Goal: Communication & Community: Share content

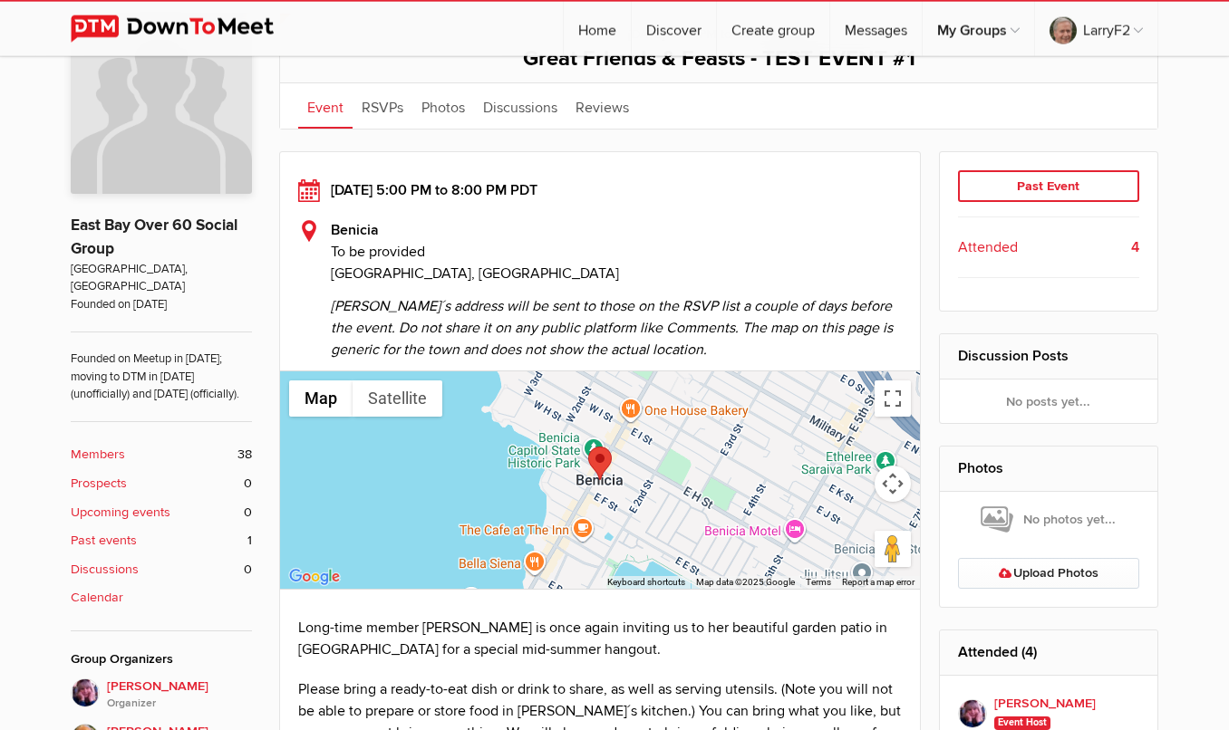
scroll to position [421, 0]
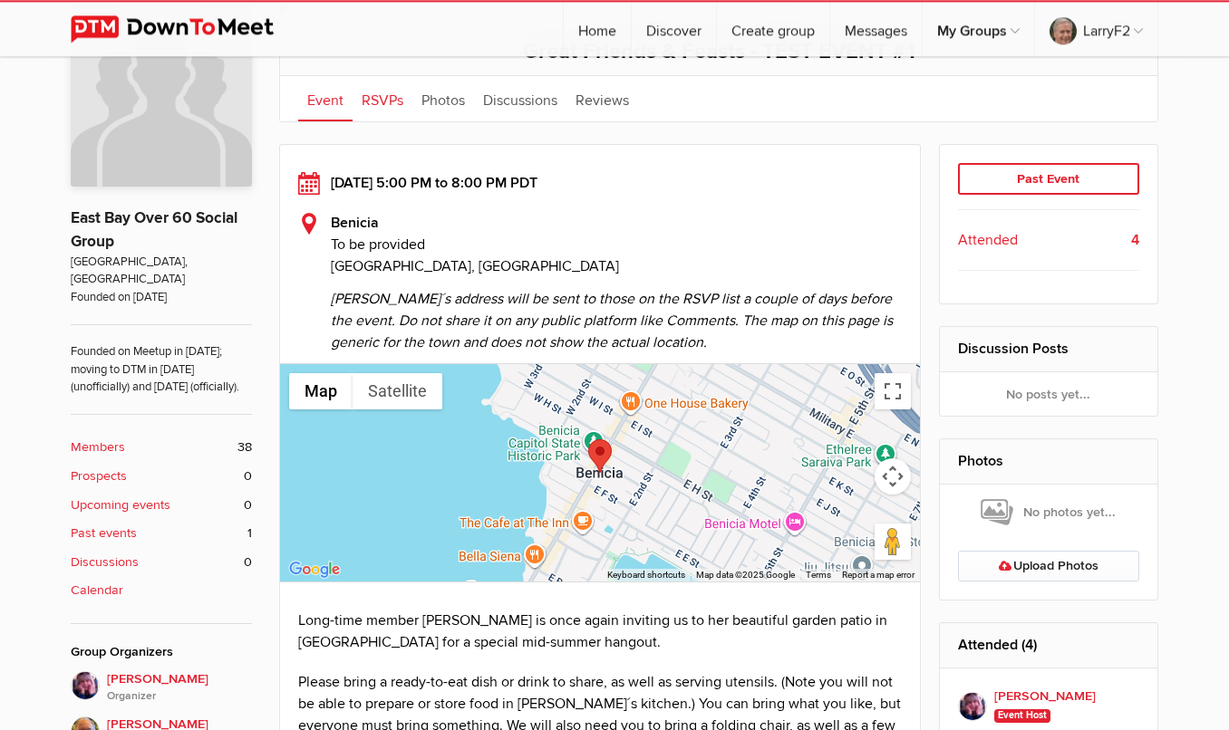
click at [380, 100] on link "RSVPs" at bounding box center [382, 98] width 60 height 45
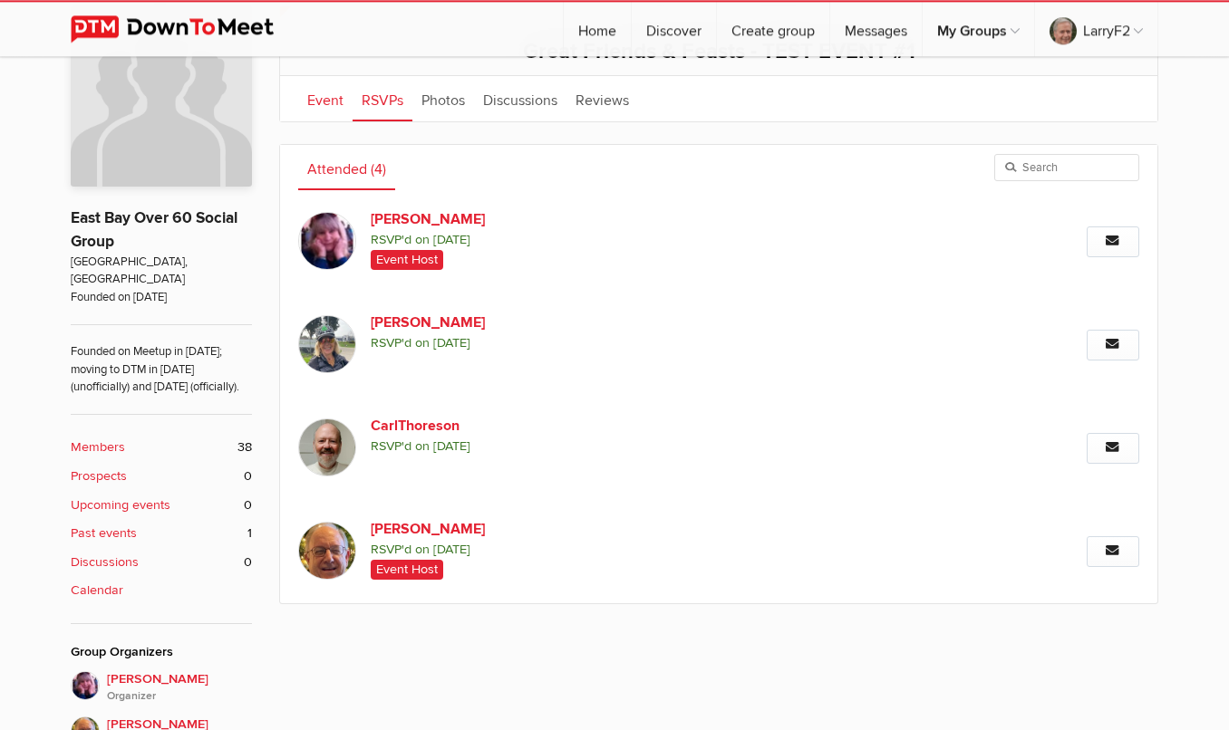
click at [323, 98] on link "Event" at bounding box center [325, 98] width 54 height 45
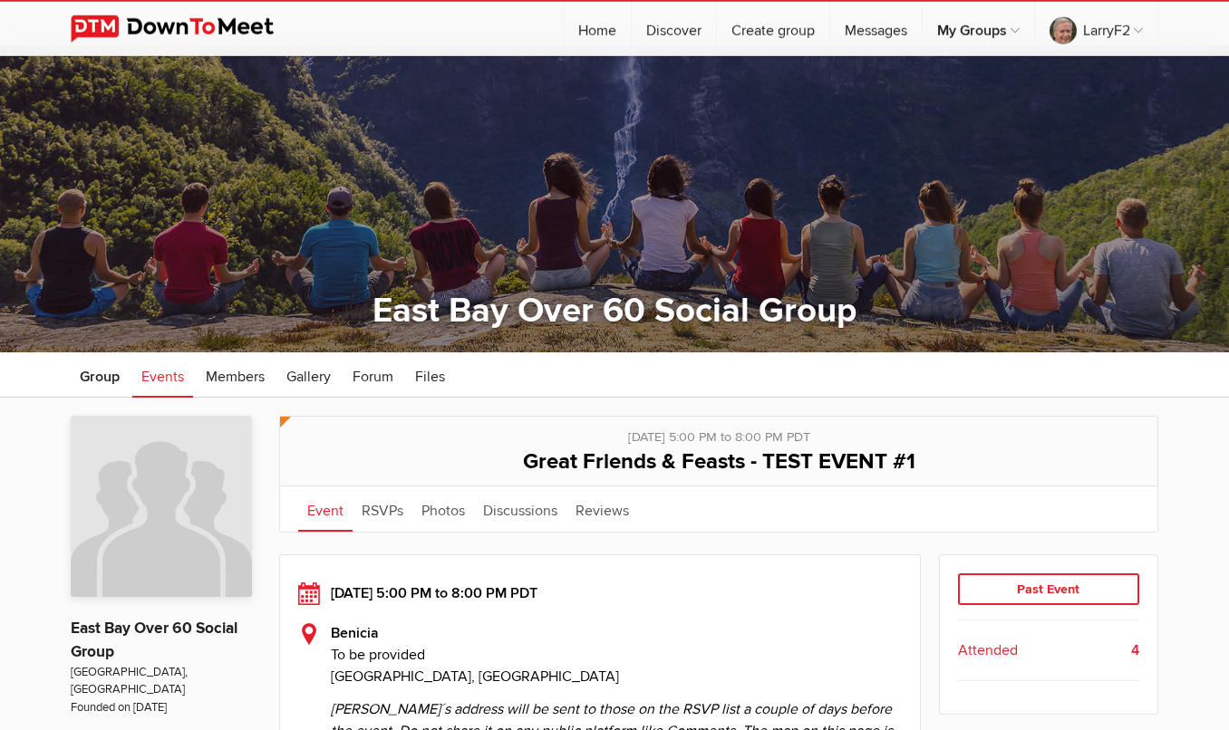
scroll to position [6, 0]
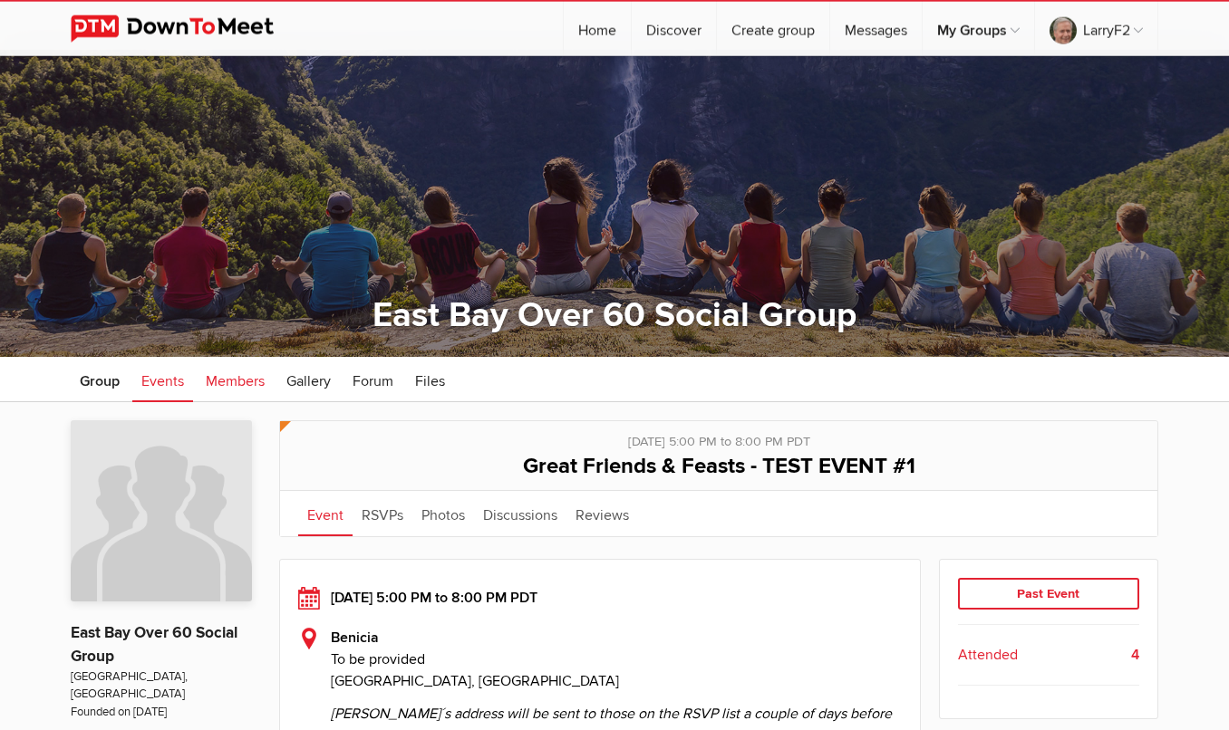
click at [235, 381] on span "Members" at bounding box center [235, 381] width 59 height 18
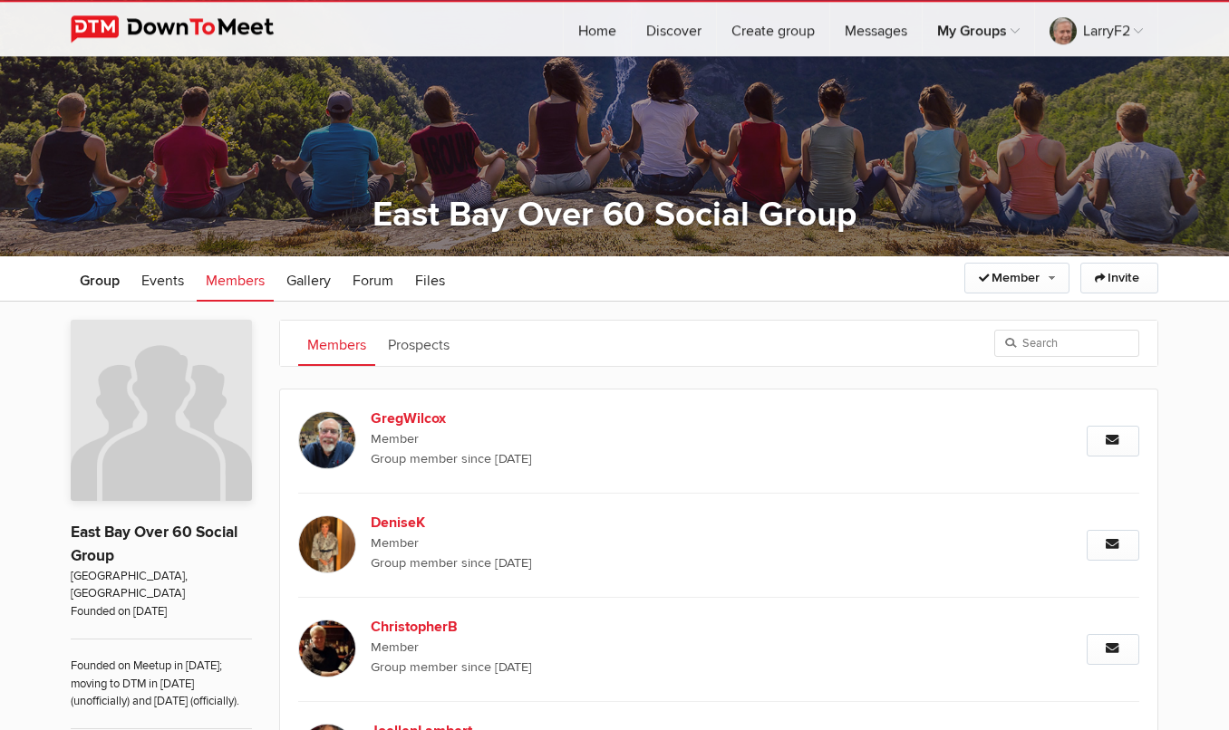
scroll to position [102, 0]
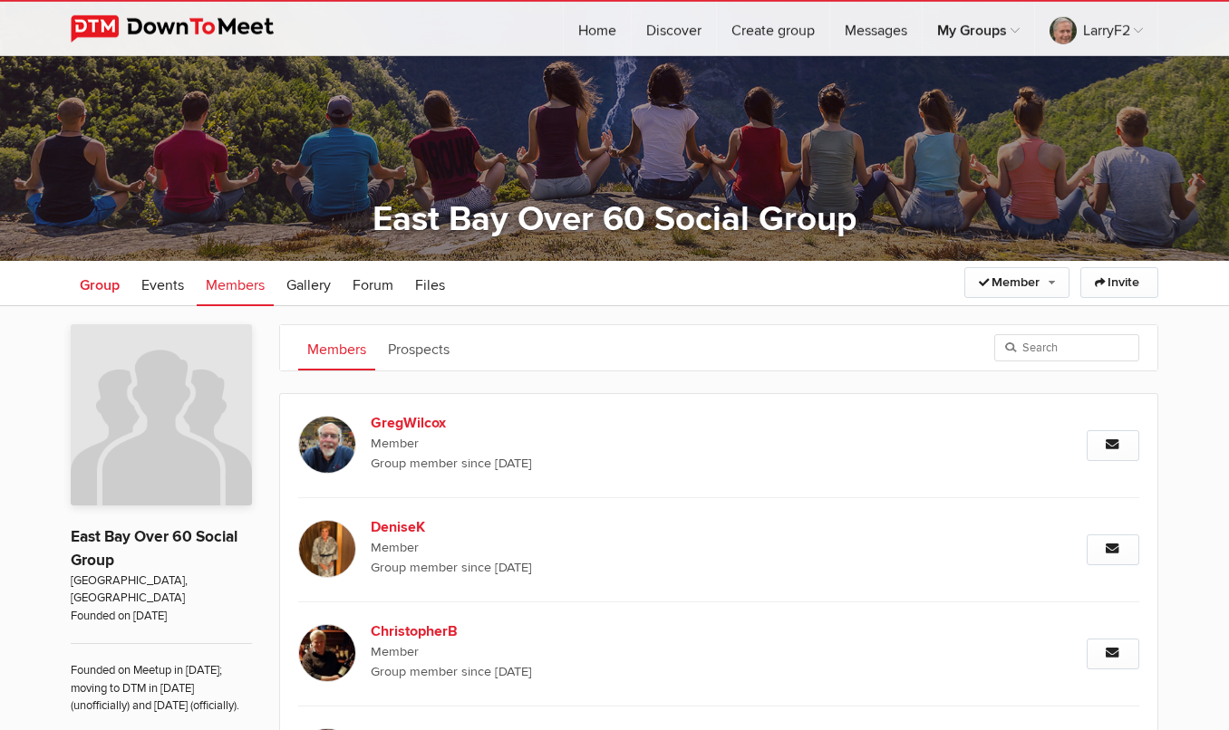
click at [94, 290] on span "Group" at bounding box center [100, 285] width 40 height 18
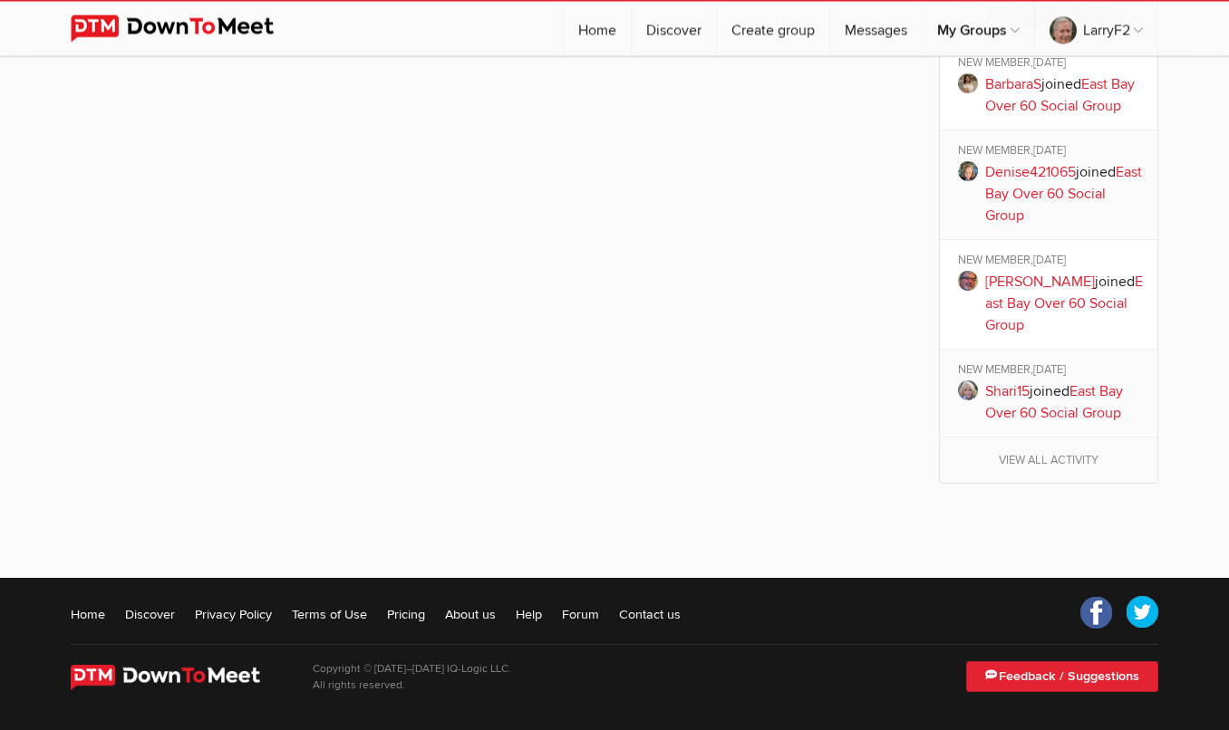
scroll to position [2365, 0]
click at [1052, 464] on link "View all activity" at bounding box center [1049, 460] width 218 height 45
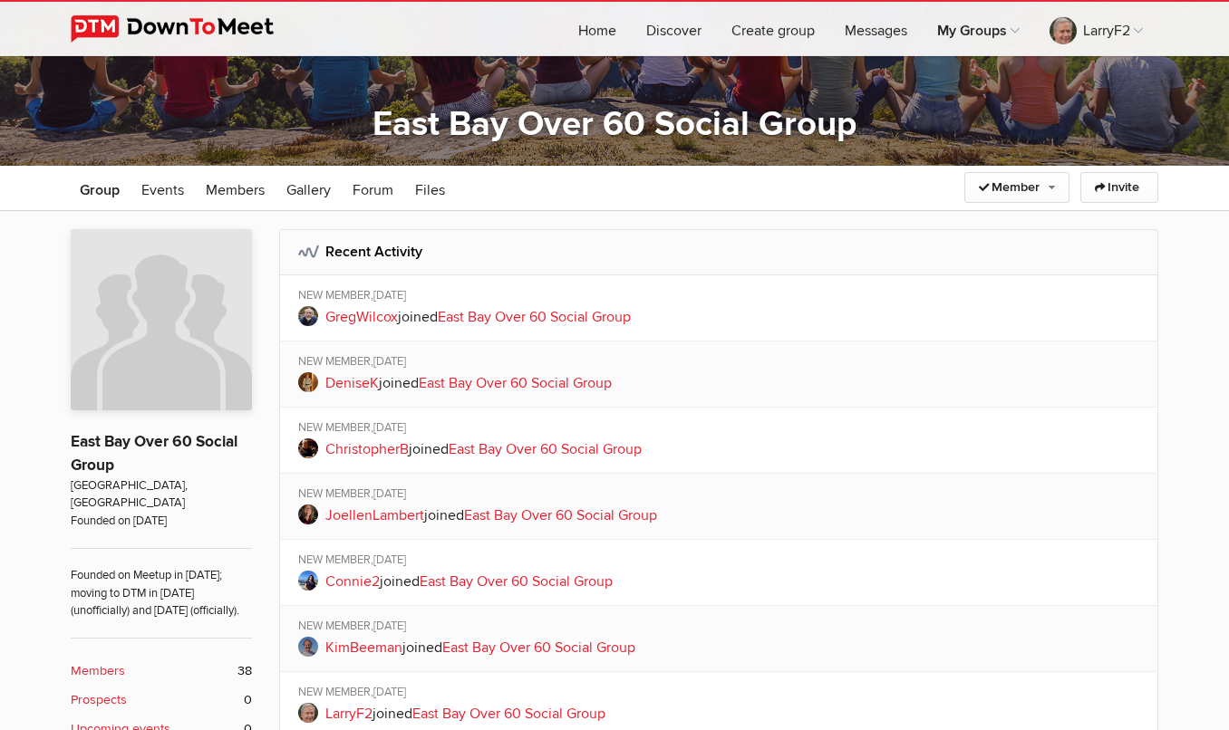
scroll to position [185, 0]
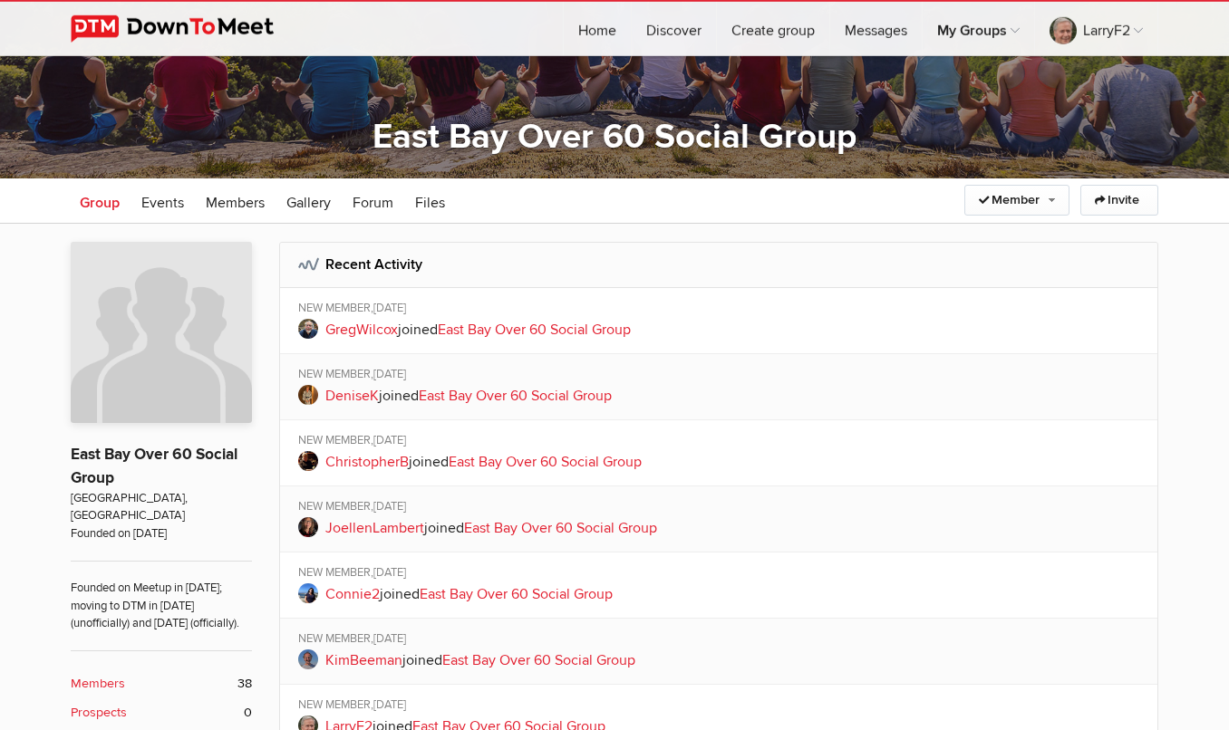
click at [101, 202] on span "Group" at bounding box center [100, 203] width 40 height 18
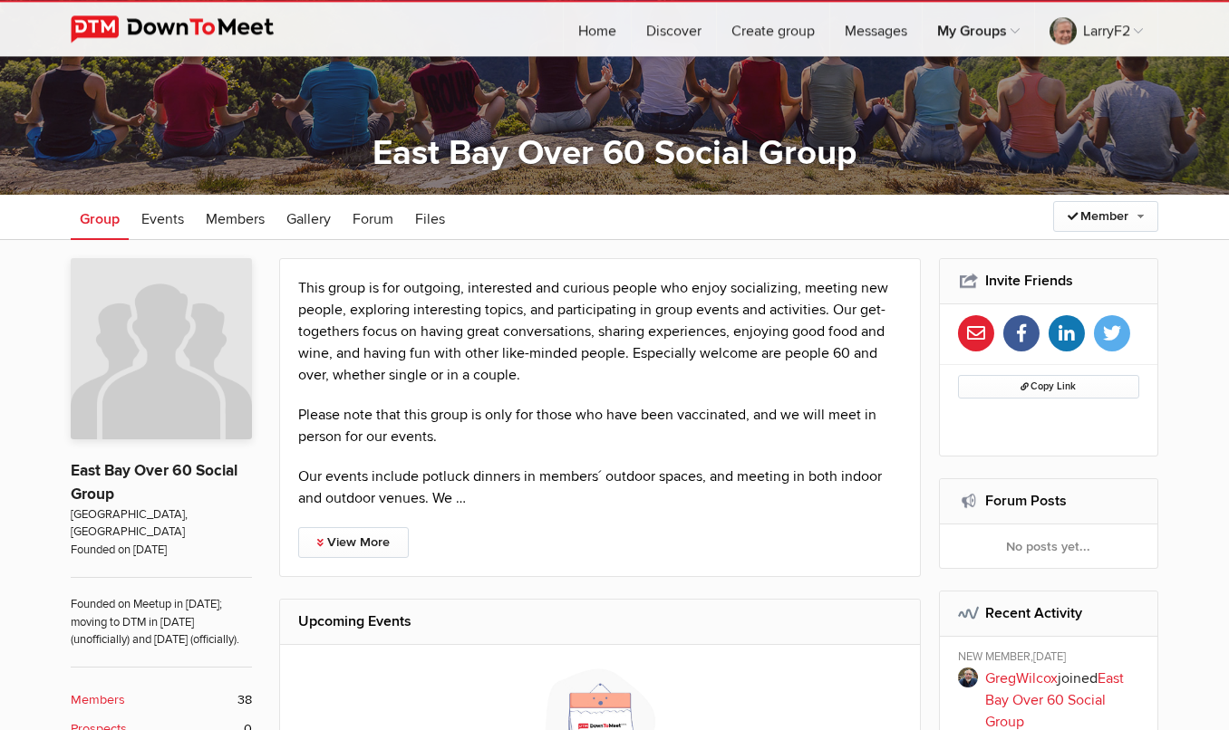
scroll to position [159, 0]
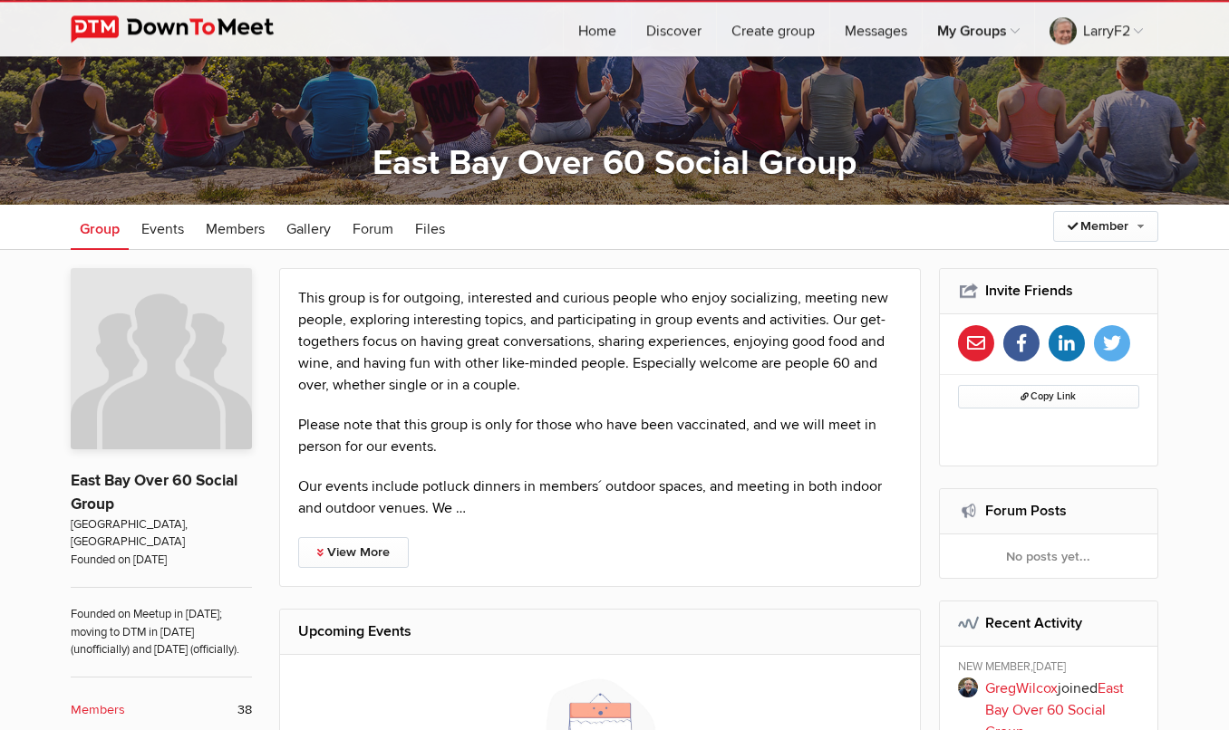
click at [977, 290] on h2 "Invite Friends" at bounding box center [1049, 290] width 182 height 43
click at [969, 288] on h2 "Invite Friends" at bounding box center [1049, 290] width 182 height 43
click at [1036, 294] on h2 "Invite Friends" at bounding box center [1049, 290] width 182 height 43
click at [1043, 395] on span "Copy Link" at bounding box center [1047, 396] width 55 height 12
click at [1000, 392] on button "Copy Link" at bounding box center [1049, 397] width 182 height 24
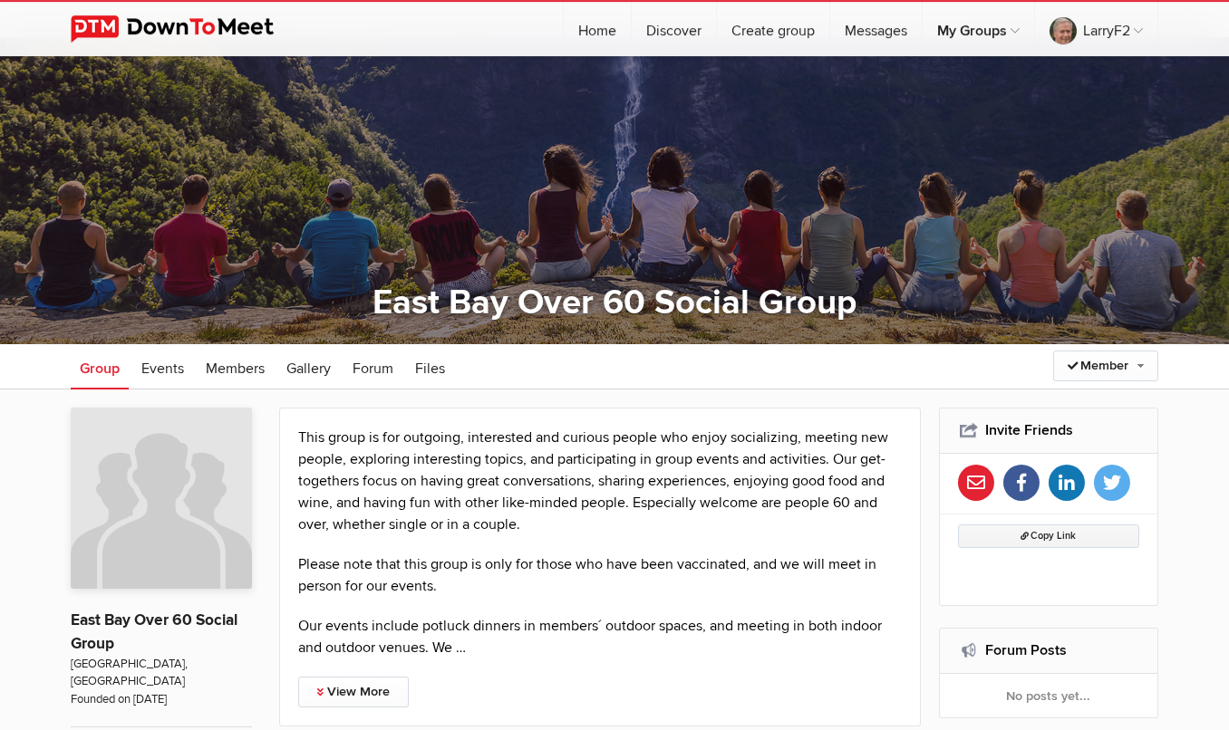
scroll to position [0, 0]
